Goal: Task Accomplishment & Management: Manage account settings

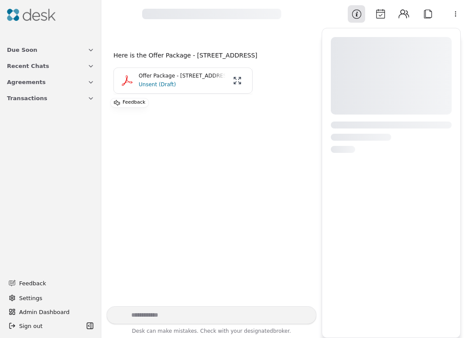
click at [144, 74] on div "Here is the Offer Package - 10826 NE 148th Lane Unit H201, Bothell, WA 98011 Of…" at bounding box center [212, 76] width 196 height 52
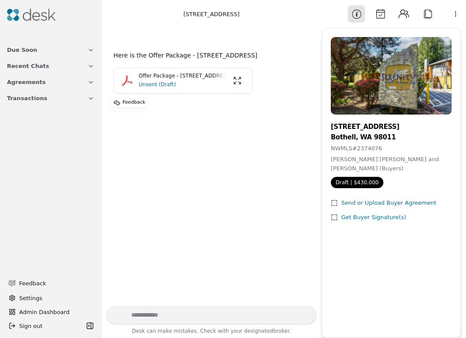
click at [144, 80] on p "Offer Package - 10826 NE 148th Lane Unit H201, Bothell, WA 98011" at bounding box center [182, 76] width 87 height 8
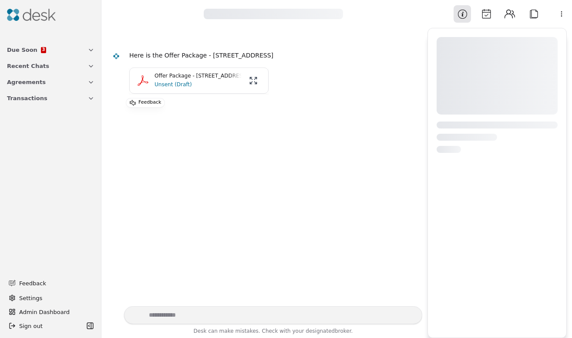
click at [118, 68] on div "Here is the Offer Package - 4128 NW 29th Street , Bremerton, WA 98312 Offer Pac…" at bounding box center [264, 76] width 315 height 62
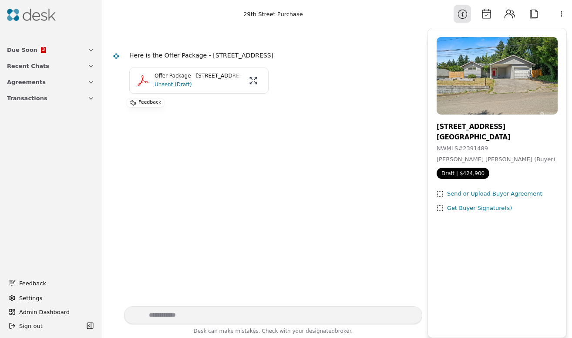
click at [228, 80] on p "Unsent (Draft)" at bounding box center [197, 84] width 87 height 9
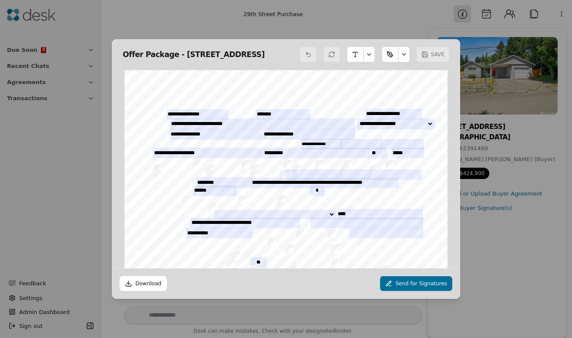
scroll to position [4, 0]
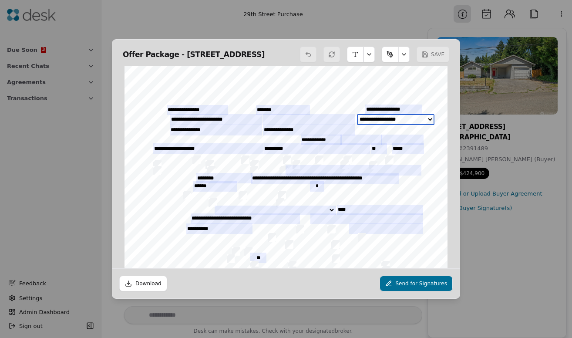
click at [417, 118] on select "**********" at bounding box center [395, 119] width 77 height 11
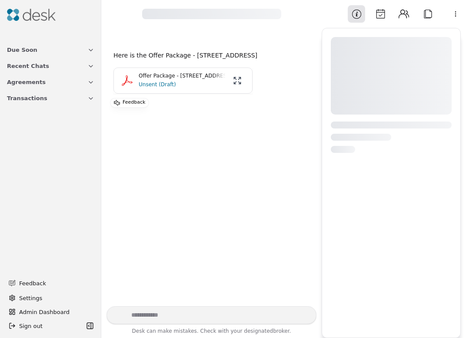
click at [121, 87] on div "Offer Package - [STREET_ADDRESS] Unsent (Draft)" at bounding box center [183, 80] width 128 height 17
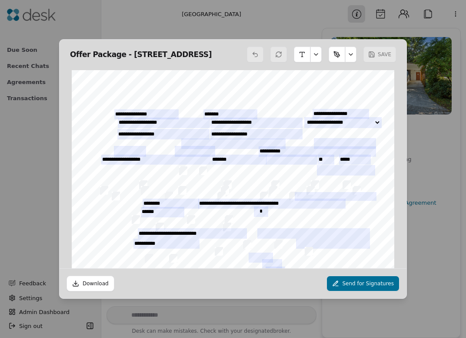
scroll to position [4, 0]
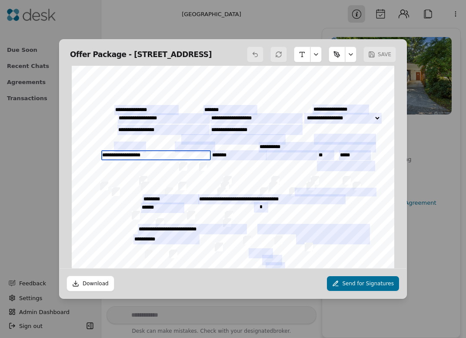
drag, startPoint x: 157, startPoint y: 152, endPoint x: 92, endPoint y: 148, distance: 65.8
click at [92, 148] on div "Form 23 ©Copyright 2024 Manufactured Home PSA Northwest Multiple Listing Servic…" at bounding box center [233, 275] width 331 height 426
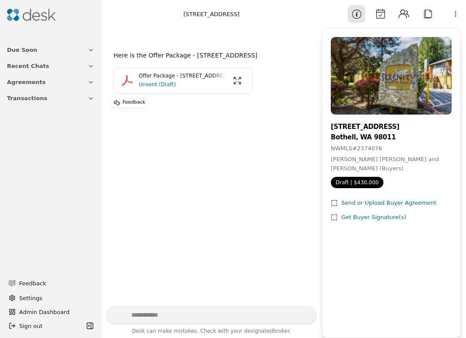
click at [189, 89] on p "Unsent (Draft)" at bounding box center [182, 84] width 87 height 9
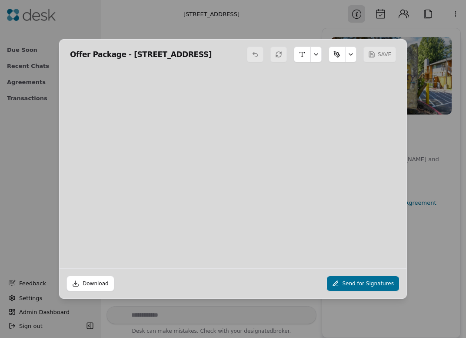
scroll to position [4, 0]
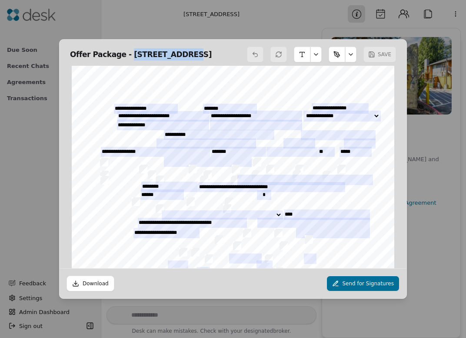
drag, startPoint x: 123, startPoint y: 50, endPoint x: 177, endPoint y: 50, distance: 53.5
click at [177, 50] on h2 "Offer Package - 10826 NE 148th Lane Unit H201, Bothell, WA 9" at bounding box center [141, 54] width 142 height 12
copy h2 "10826 NE 148th"
